Goal: Download file/media

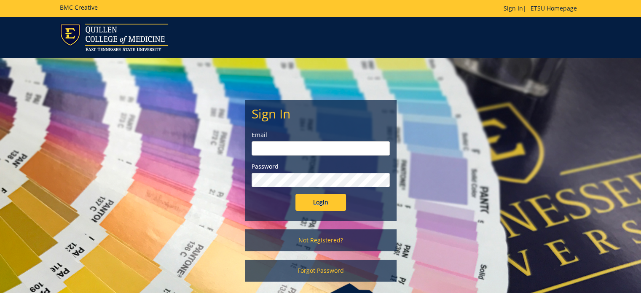
type input "[PERSON_NAME][EMAIL_ADDRESS][DOMAIN_NAME]"
click at [322, 202] on input "Login" at bounding box center [320, 202] width 51 height 17
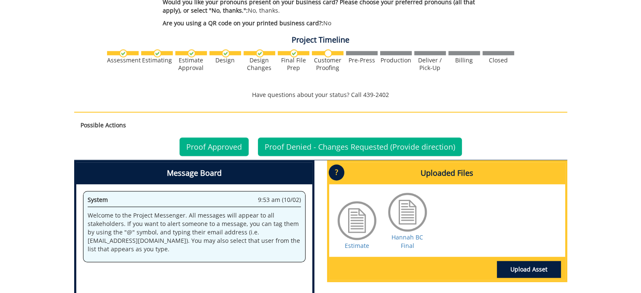
scroll to position [506, 0]
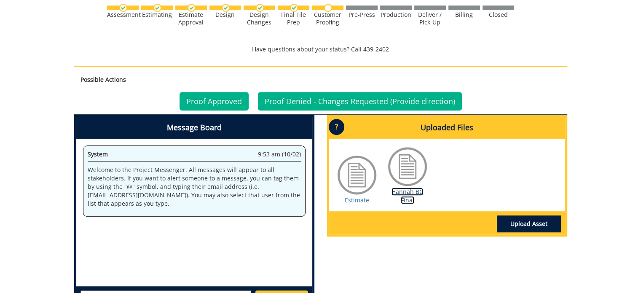
click at [410, 190] on link "Hannah BC Final" at bounding box center [408, 196] width 32 height 16
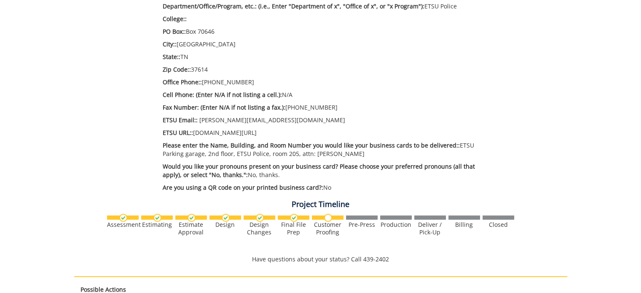
scroll to position [506, 0]
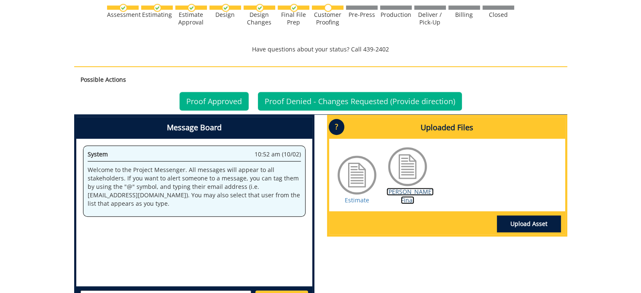
click at [408, 188] on link "[PERSON_NAME] Final" at bounding box center [409, 196] width 47 height 16
